Goal: Task Accomplishment & Management: Manage account settings

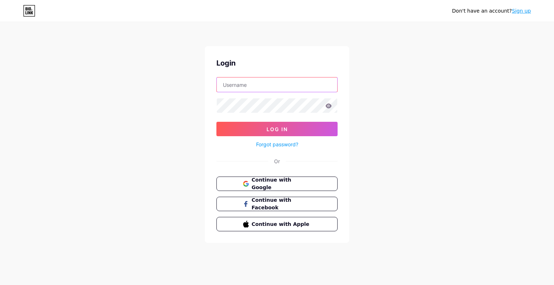
click at [257, 87] on input "text" at bounding box center [277, 85] width 120 height 14
type input "[EMAIL_ADDRESS][DOMAIN_NAME]"
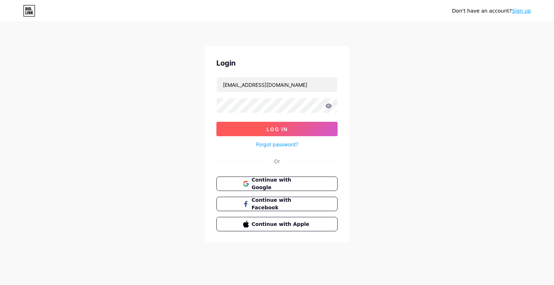
click at [288, 132] on button "Log In" at bounding box center [276, 129] width 121 height 14
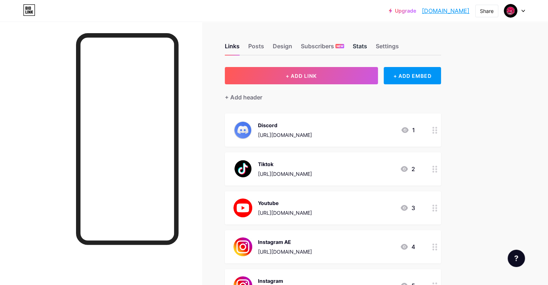
click at [367, 51] on div "Stats" at bounding box center [360, 48] width 14 height 13
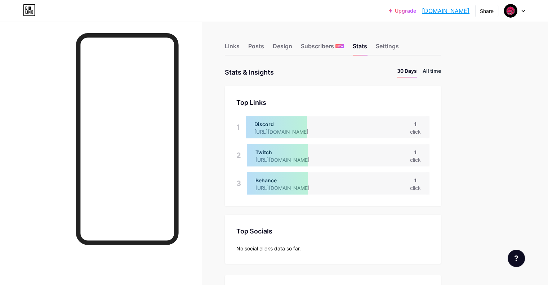
click at [441, 71] on li "All time" at bounding box center [432, 72] width 18 height 10
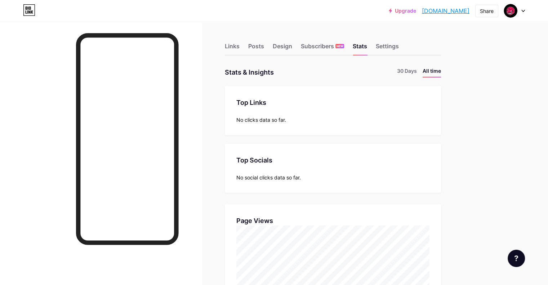
click at [272, 41] on div "Links Posts Design Subscribers NEW Stats Settings" at bounding box center [333, 42] width 216 height 25
click at [240, 46] on div "Links" at bounding box center [232, 48] width 15 height 13
